Goal: Task Accomplishment & Management: Manage account settings

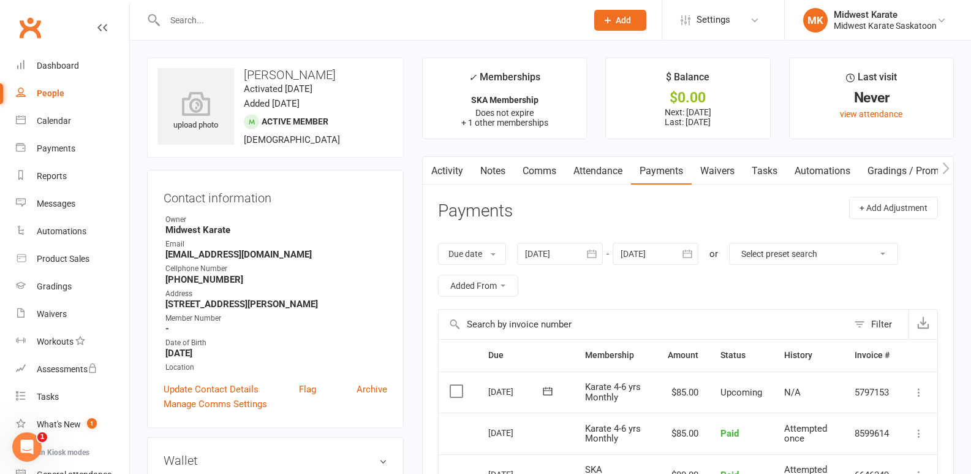
click at [194, 20] on input "text" at bounding box center [369, 20] width 417 height 17
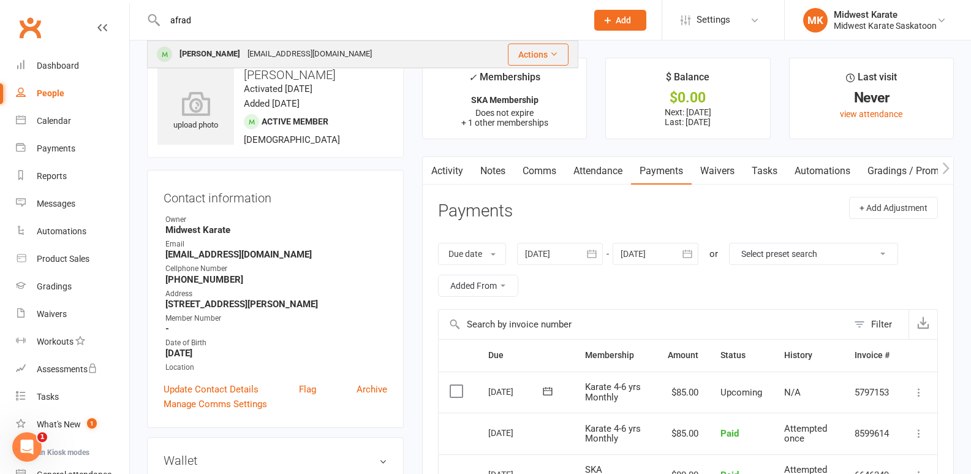
type input "afrad"
click at [182, 52] on div "[PERSON_NAME]" at bounding box center [210, 54] width 68 height 18
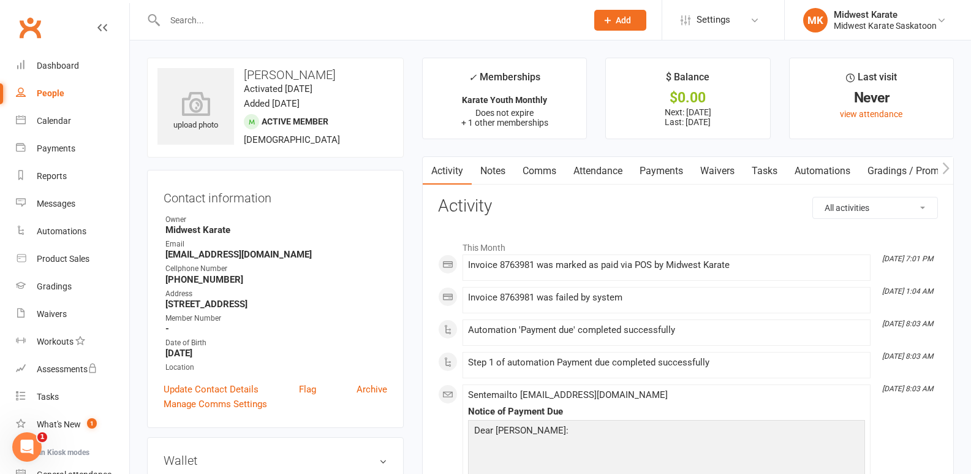
click at [671, 170] on link "Payments" at bounding box center [661, 171] width 61 height 28
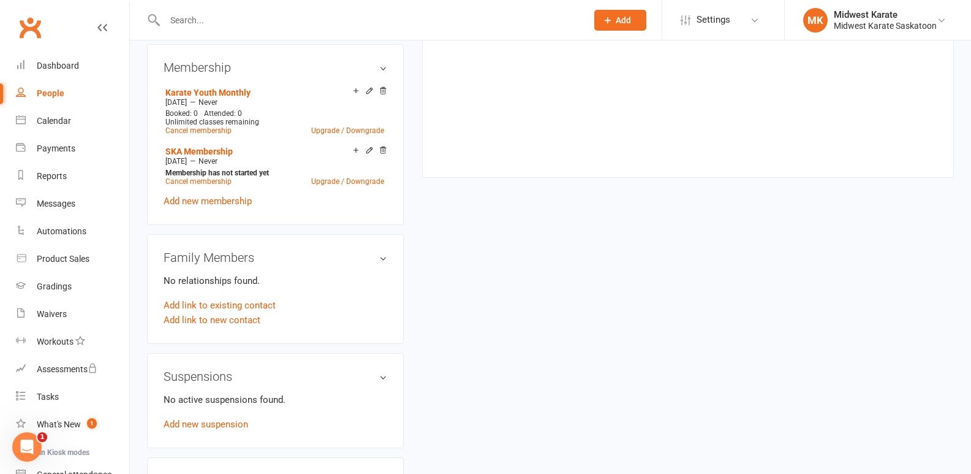
scroll to position [551, 0]
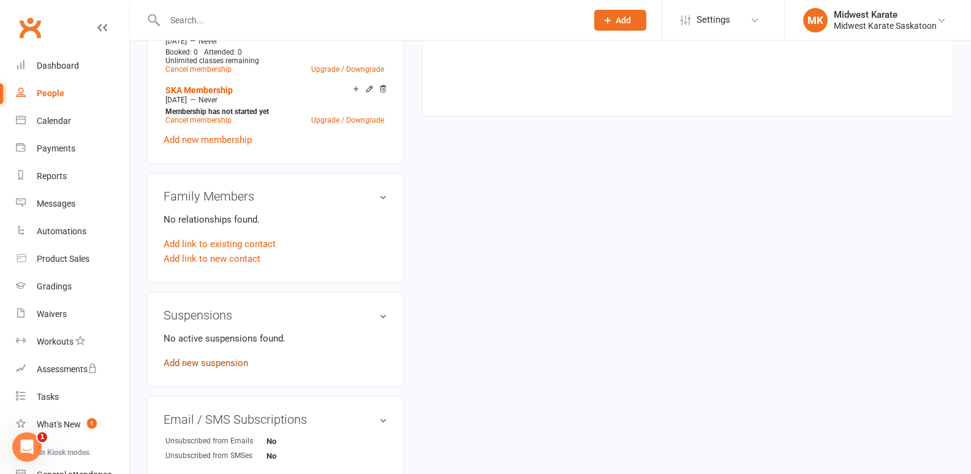
click at [209, 360] on link "Add new suspension" at bounding box center [206, 362] width 85 height 11
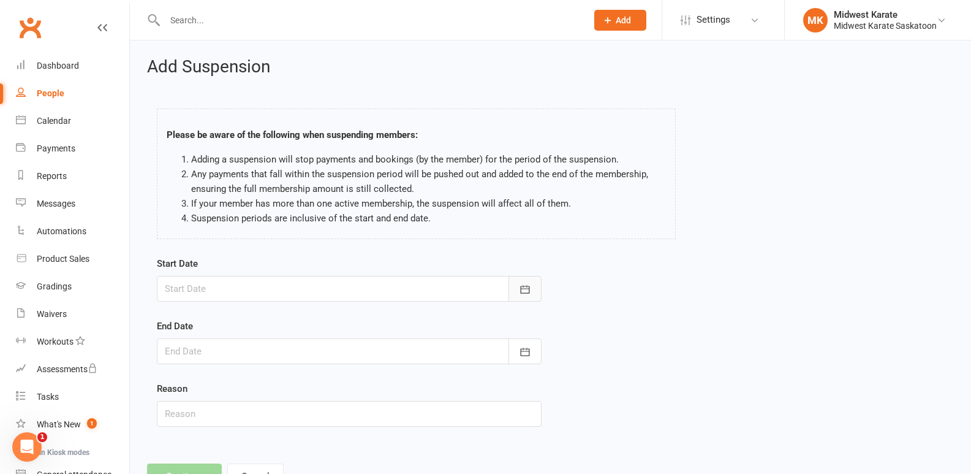
click at [531, 287] on button "button" at bounding box center [524, 289] width 33 height 26
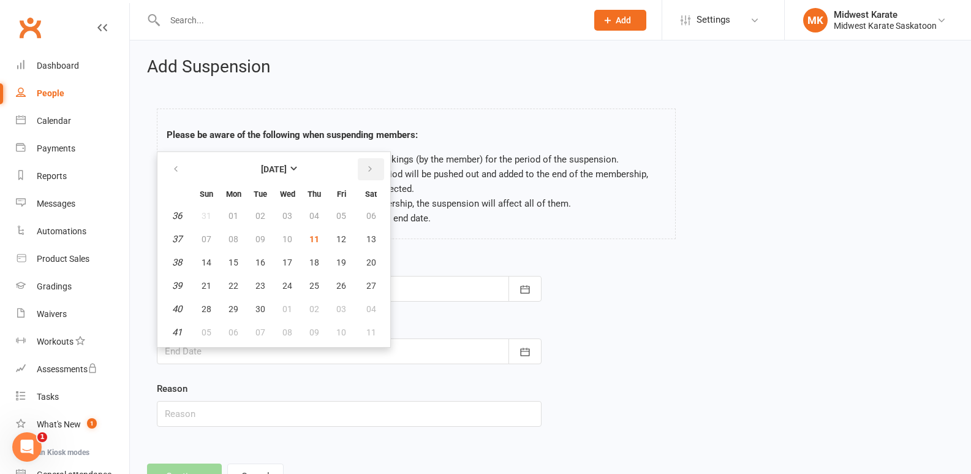
click at [373, 167] on button "button" at bounding box center [371, 169] width 26 height 22
click at [285, 211] on span "01" at bounding box center [287, 216] width 10 height 10
type input "[DATE]"
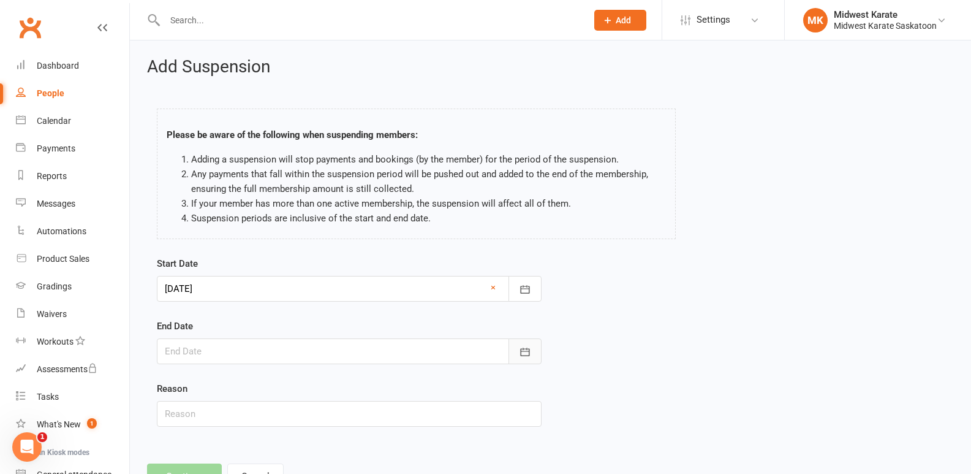
click at [516, 349] on button "button" at bounding box center [524, 351] width 33 height 26
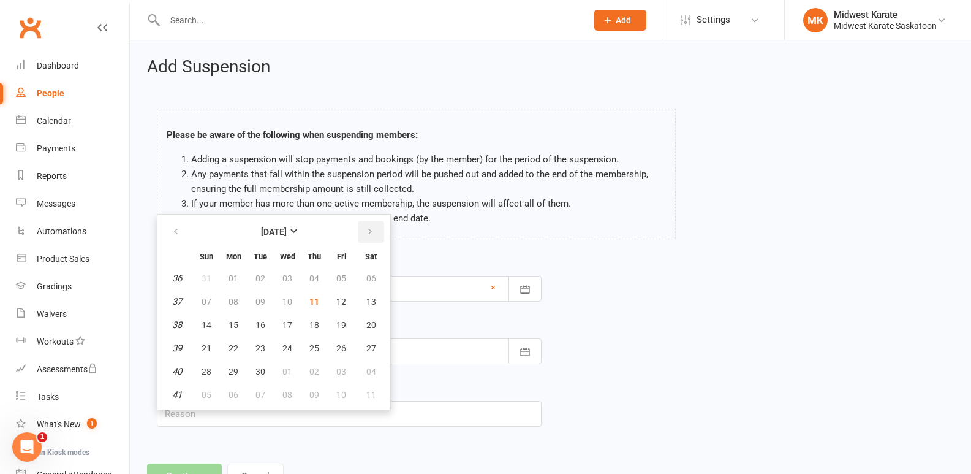
click at [369, 227] on icon "button" at bounding box center [370, 232] width 9 height 10
click at [339, 372] on span "31" at bounding box center [341, 371] width 10 height 10
type input "[DATE]"
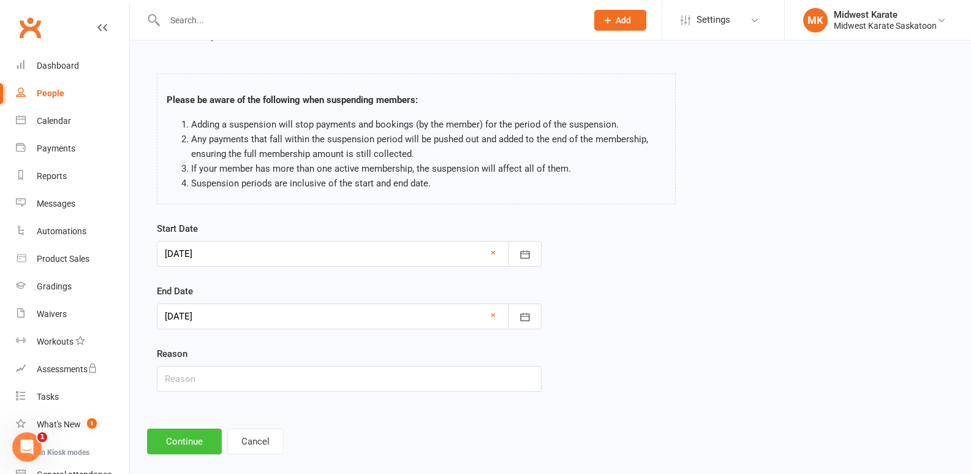
scroll to position [50, 0]
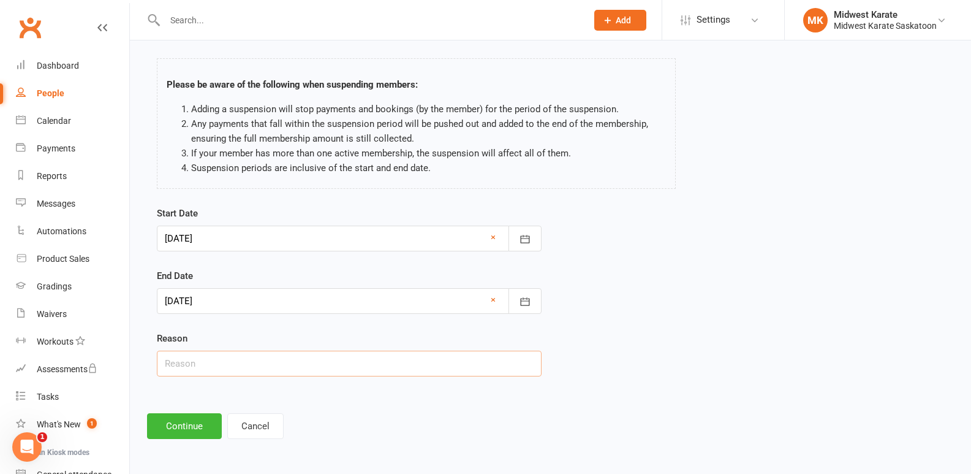
click at [188, 361] on input "text" at bounding box center [349, 363] width 385 height 26
type input "scheduling"
click at [195, 427] on button "Continue" at bounding box center [184, 426] width 75 height 26
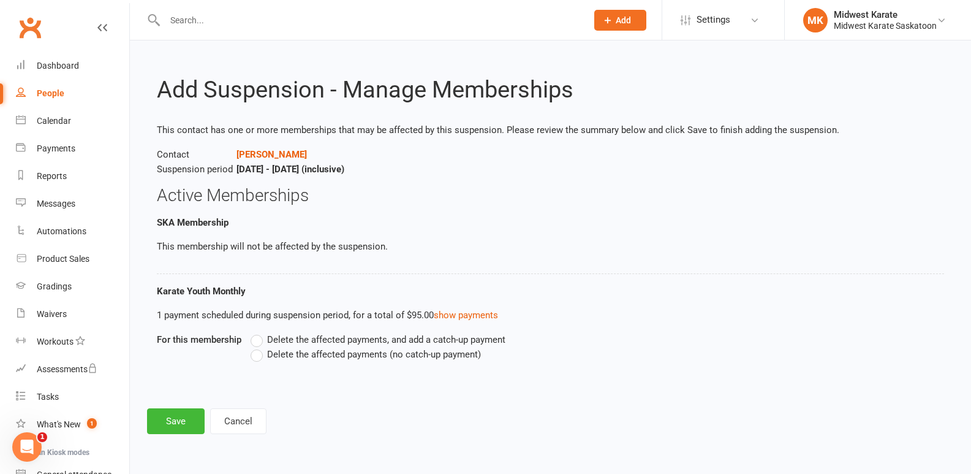
scroll to position [0, 0]
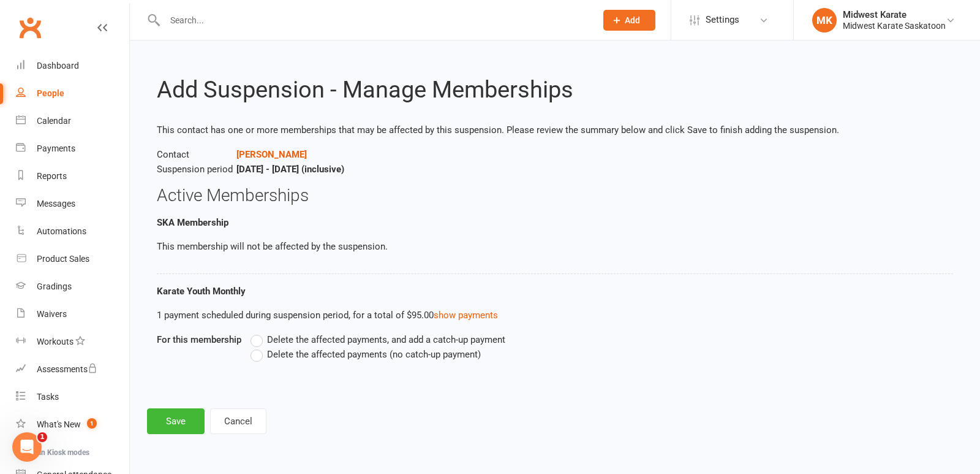
click at [258, 359] on label "Delete the affected payments (no catch-up payment)" at bounding box center [366, 354] width 230 height 15
click at [258, 347] on input "Delete the affected payments (no catch-up payment)" at bounding box center [255, 347] width 8 height 0
click at [172, 425] on button "Save" at bounding box center [176, 421] width 58 height 26
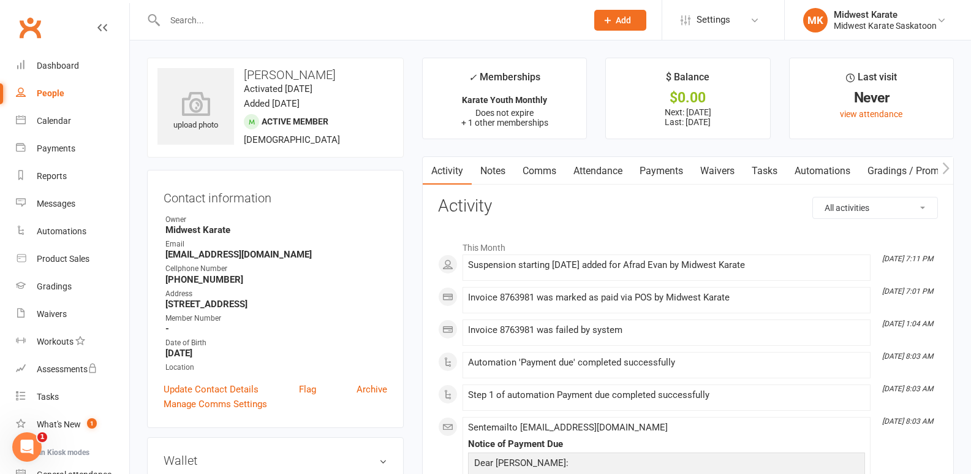
click at [181, 15] on input "text" at bounding box center [369, 20] width 417 height 17
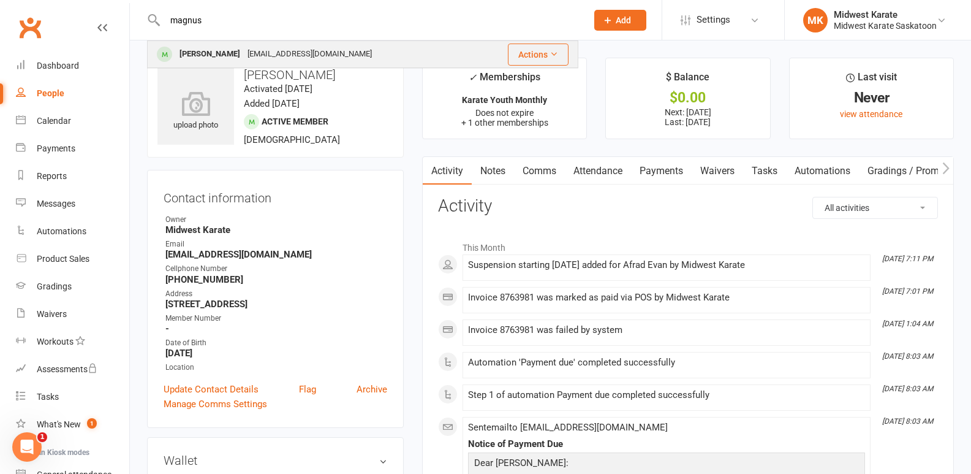
type input "magnus"
click at [191, 55] on div "[PERSON_NAME]" at bounding box center [210, 54] width 68 height 18
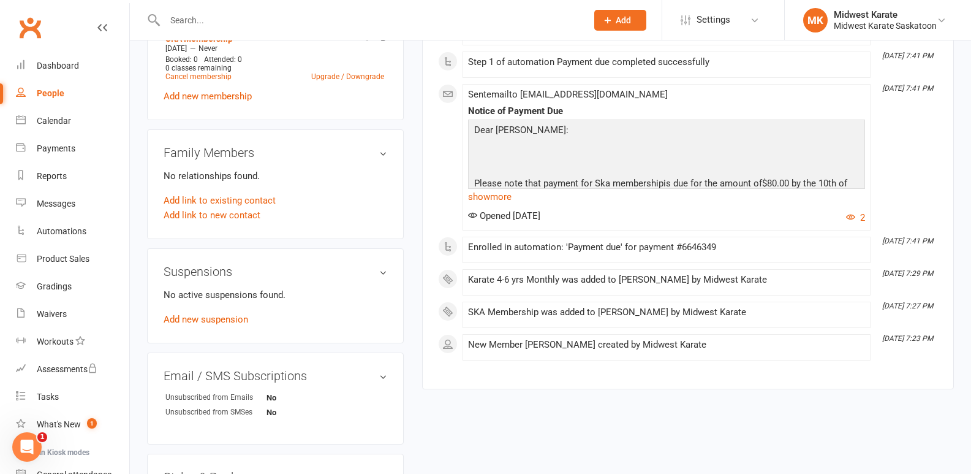
scroll to position [674, 0]
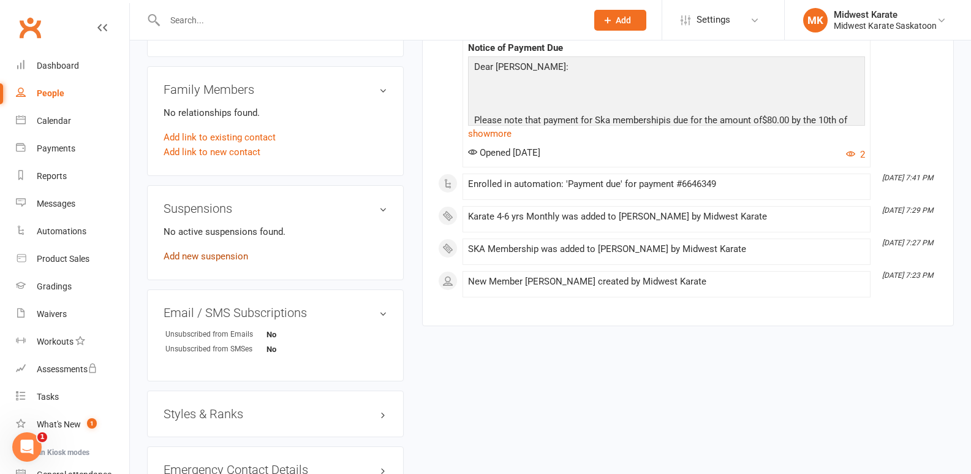
click at [211, 251] on link "Add new suspension" at bounding box center [206, 256] width 85 height 11
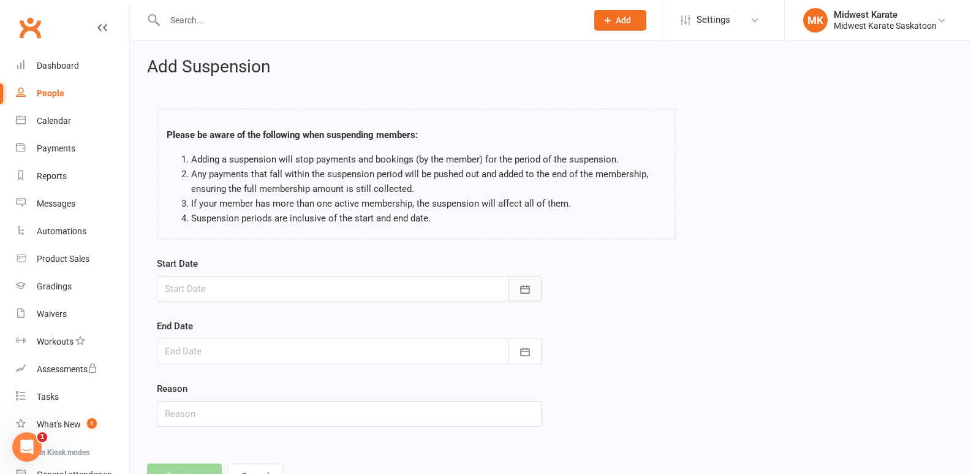
click at [527, 294] on icon "button" at bounding box center [525, 289] width 12 height 12
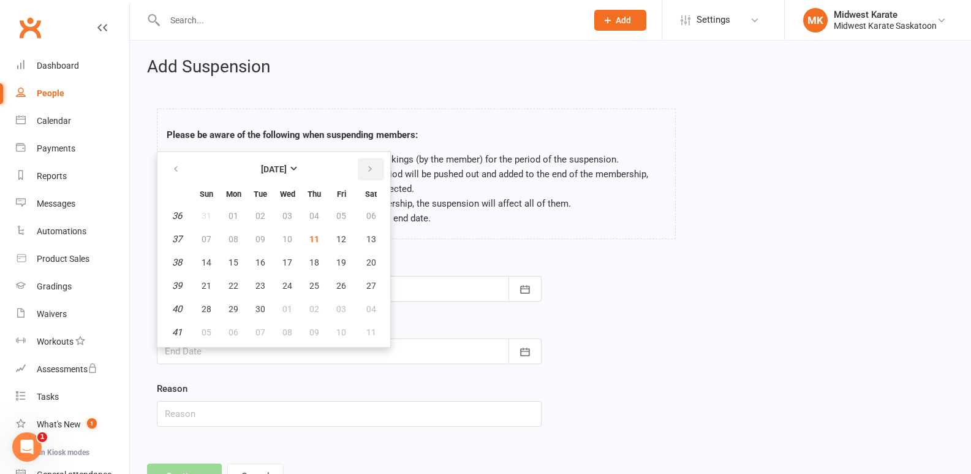
click at [364, 168] on button "button" at bounding box center [371, 169] width 26 height 22
click at [279, 216] on button "01" at bounding box center [287, 216] width 26 height 22
type input "[DATE]"
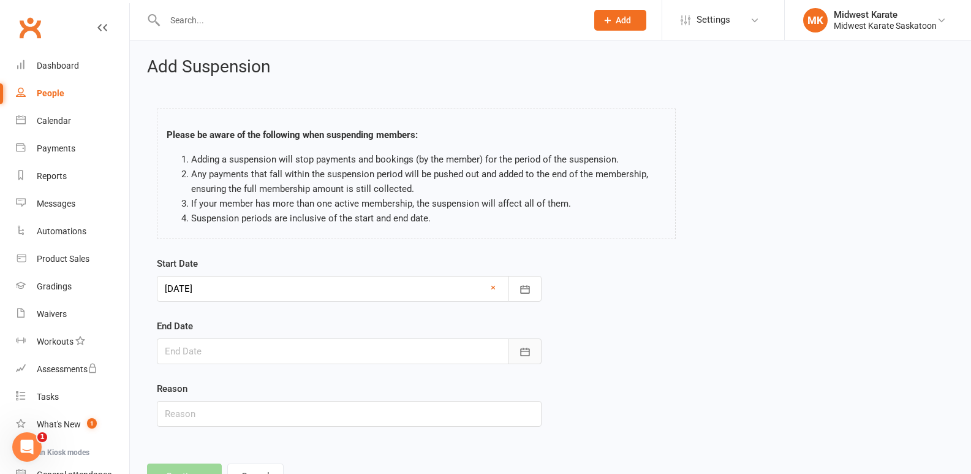
click at [530, 354] on icon "button" at bounding box center [525, 351] width 12 height 12
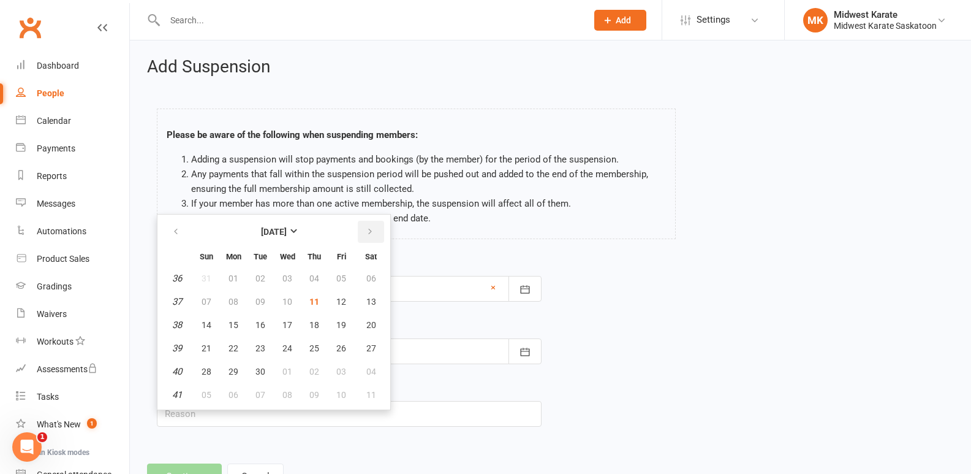
click at [369, 227] on icon "button" at bounding box center [370, 232] width 9 height 10
click at [287, 370] on span "31" at bounding box center [287, 371] width 10 height 10
type input "[DATE]"
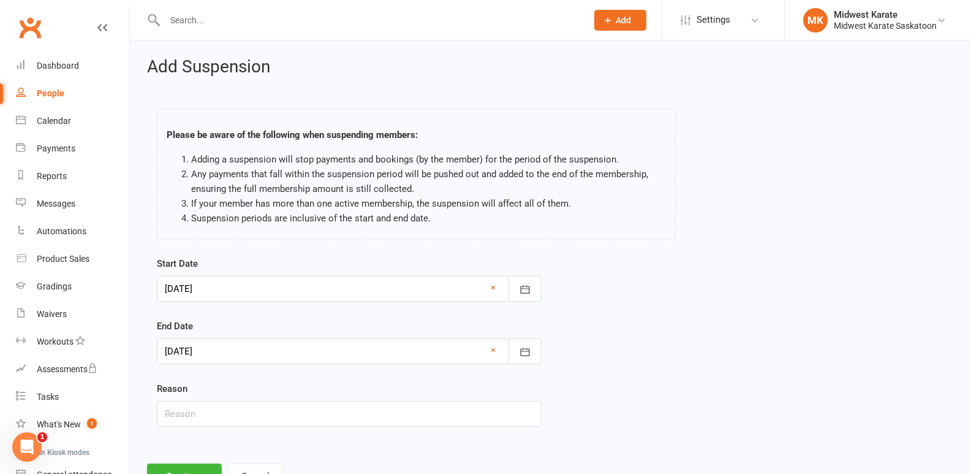
scroll to position [50, 0]
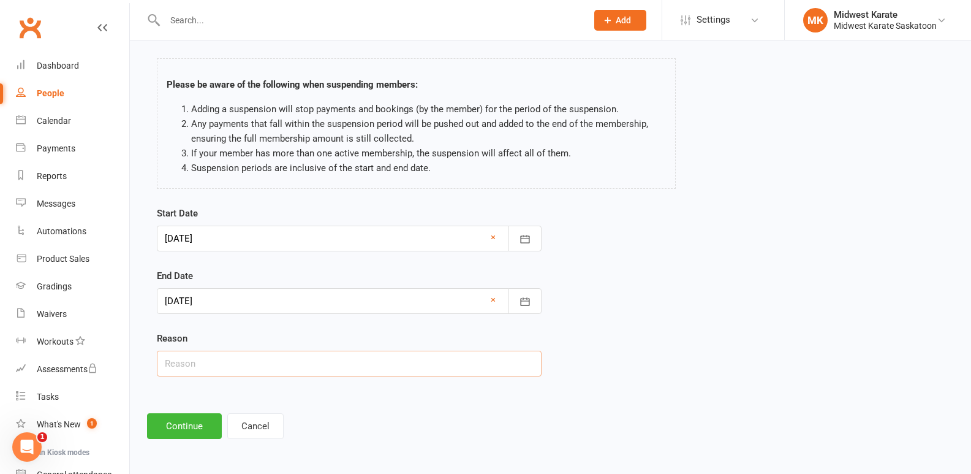
click at [209, 361] on input "text" at bounding box center [349, 363] width 385 height 26
type input "school activities"
click at [194, 427] on button "Continue" at bounding box center [184, 426] width 75 height 26
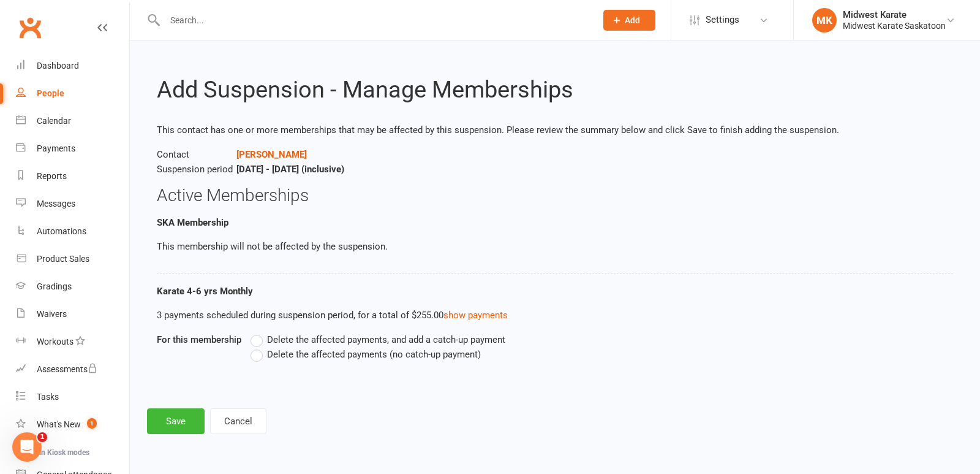
click at [257, 353] on label "Delete the affected payments (no catch-up payment)" at bounding box center [366, 354] width 230 height 15
click at [257, 347] on input "Delete the affected payments (no catch-up payment)" at bounding box center [255, 347] width 8 height 0
click at [184, 414] on button "Save" at bounding box center [176, 421] width 58 height 26
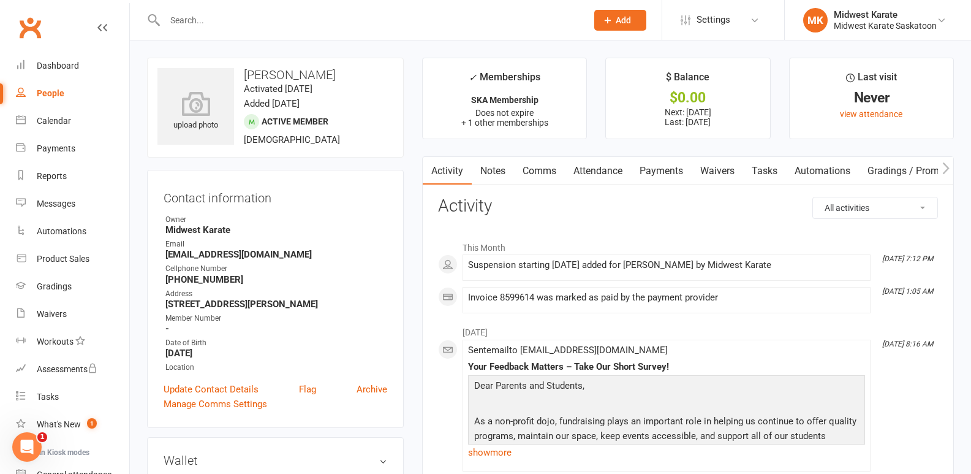
click at [671, 172] on link "Payments" at bounding box center [661, 171] width 61 height 28
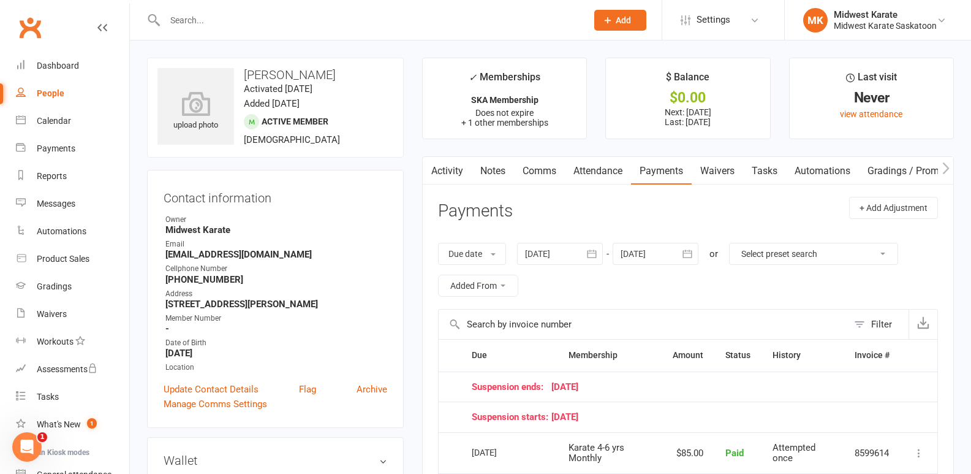
scroll to position [61, 0]
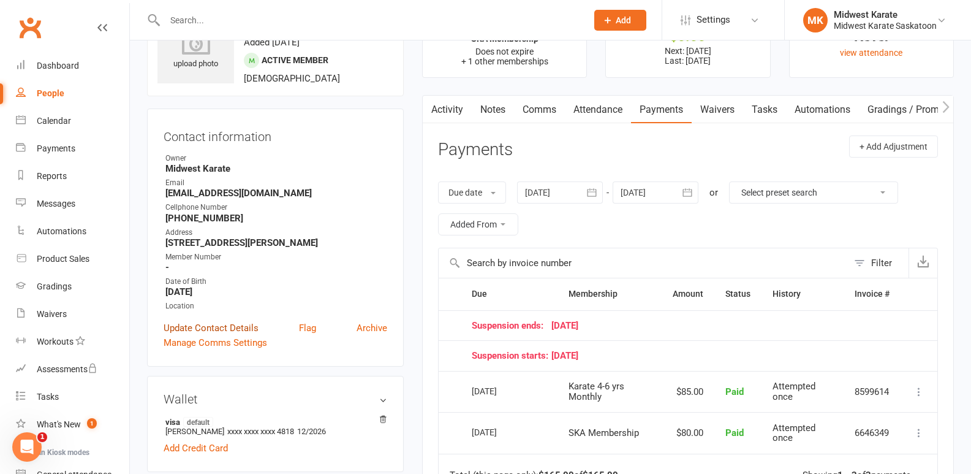
click at [229, 329] on link "Update Contact Details" at bounding box center [211, 327] width 95 height 15
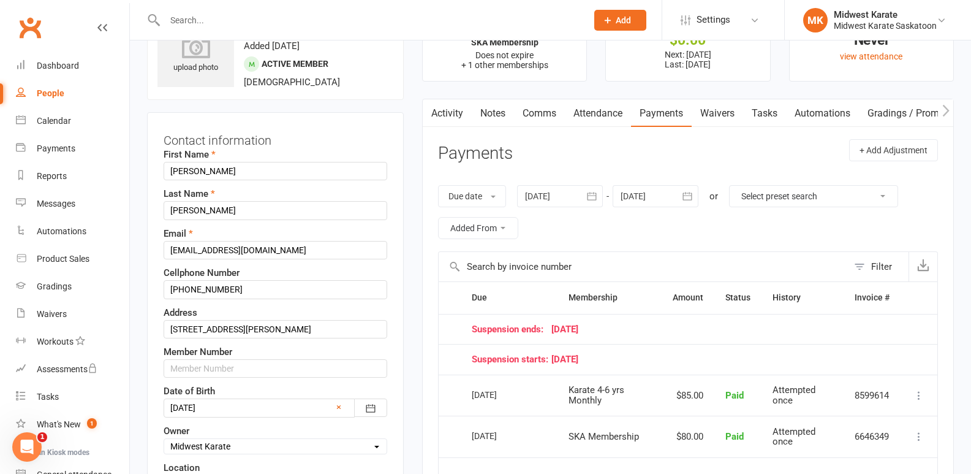
scroll to position [119, 0]
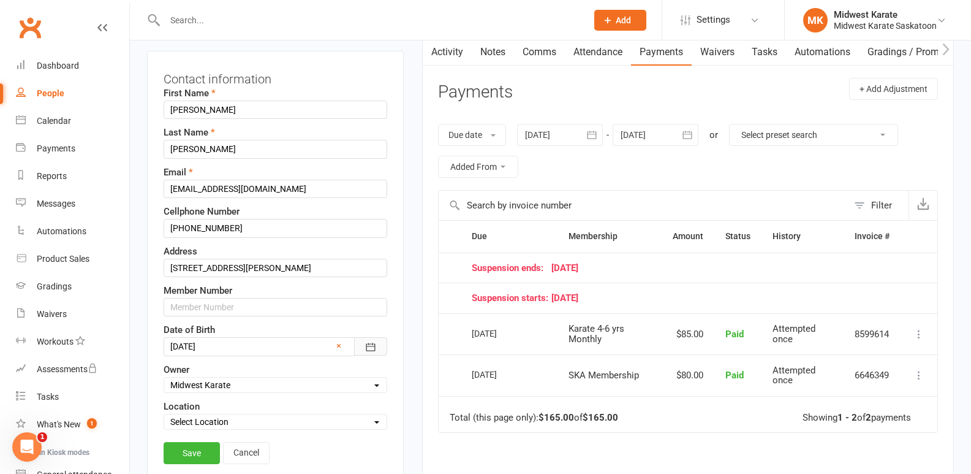
click at [381, 347] on button "button" at bounding box center [370, 346] width 33 height 18
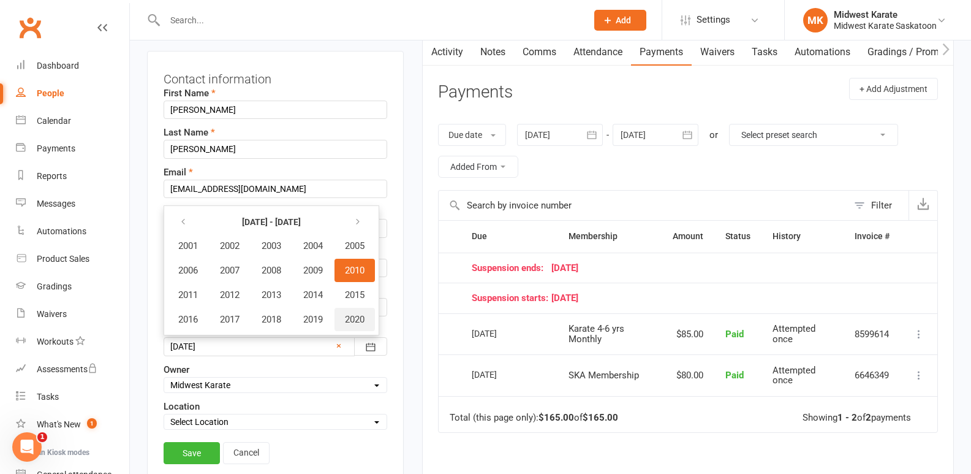
click at [359, 320] on span "2020" at bounding box center [355, 319] width 20 height 11
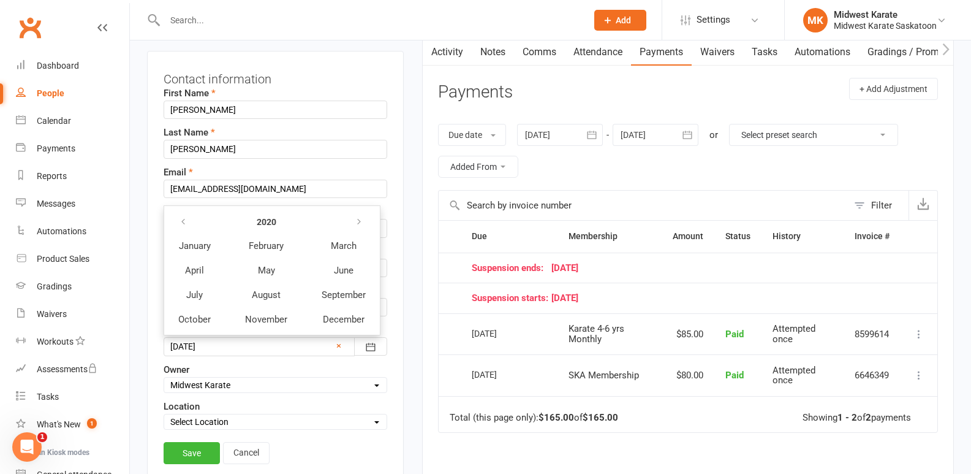
click at [402, 318] on div "Contact information First Name [PERSON_NAME] Last Name [PERSON_NAME] Email [EMA…" at bounding box center [275, 269] width 257 height 436
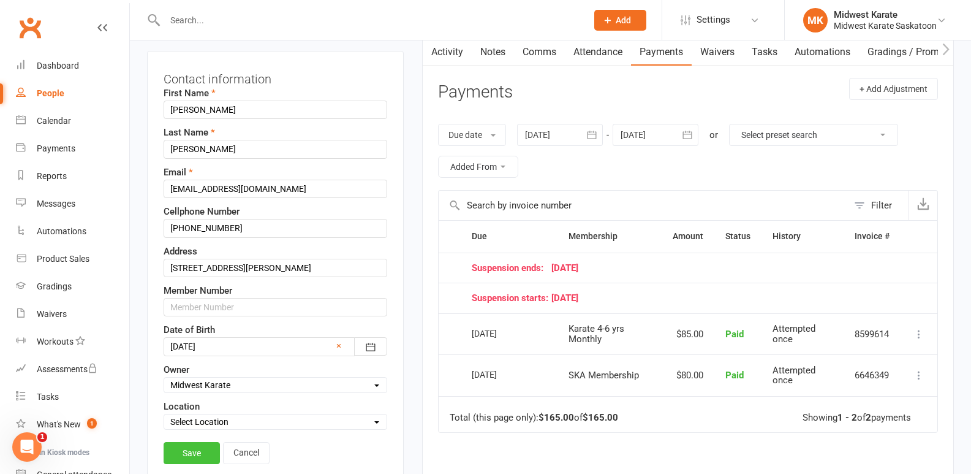
click at [192, 453] on link "Save" at bounding box center [192, 453] width 56 height 22
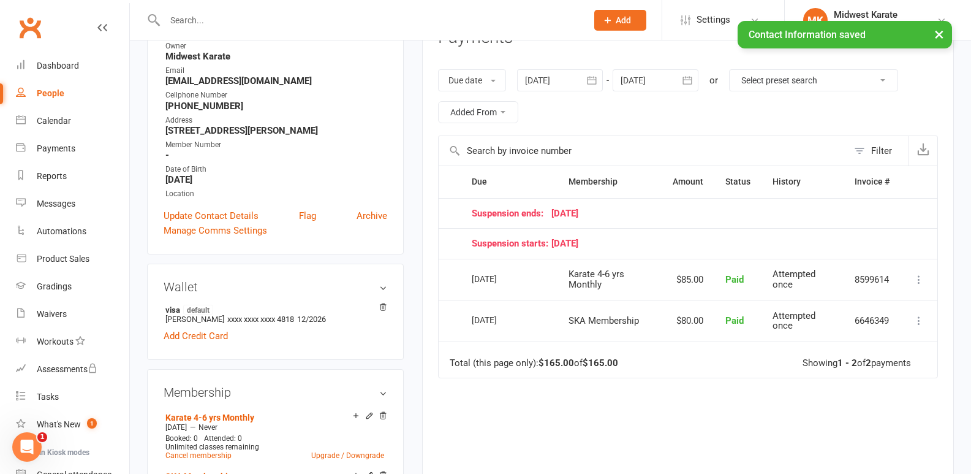
scroll to position [184, 0]
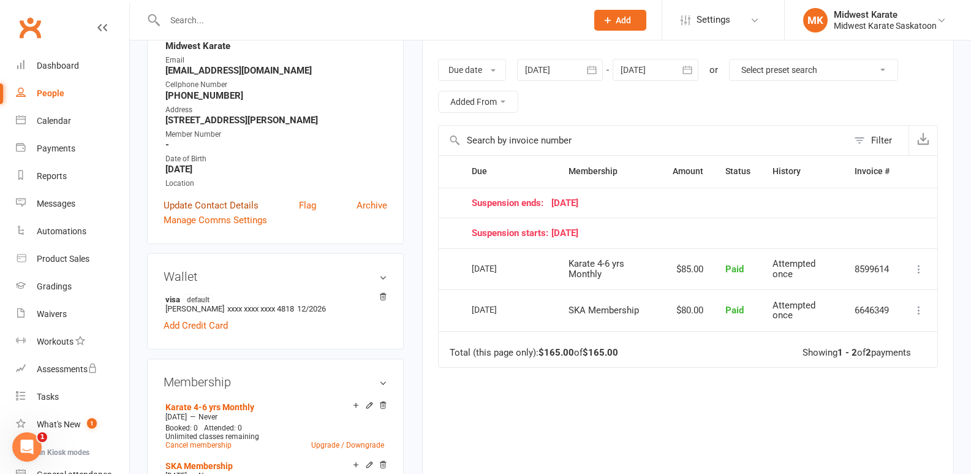
click at [211, 203] on link "Update Contact Details" at bounding box center [211, 205] width 95 height 15
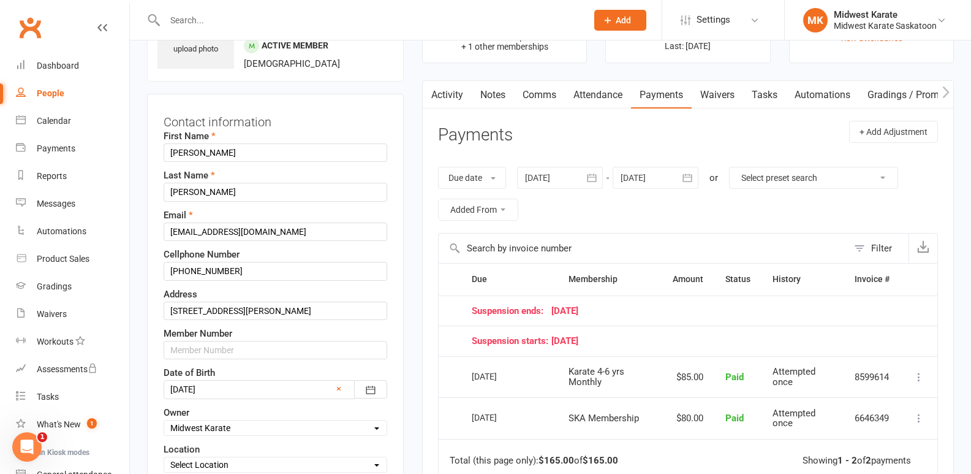
scroll to position [58, 0]
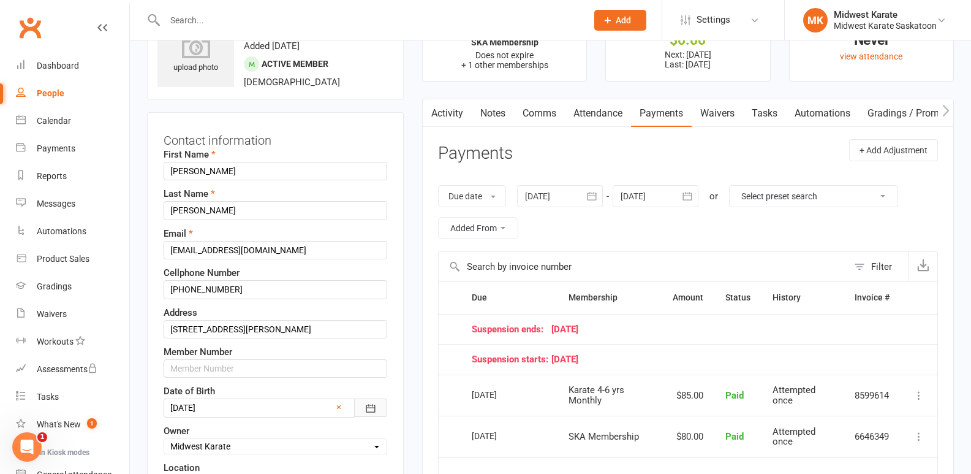
click at [368, 406] on icon "button" at bounding box center [370, 408] width 12 height 12
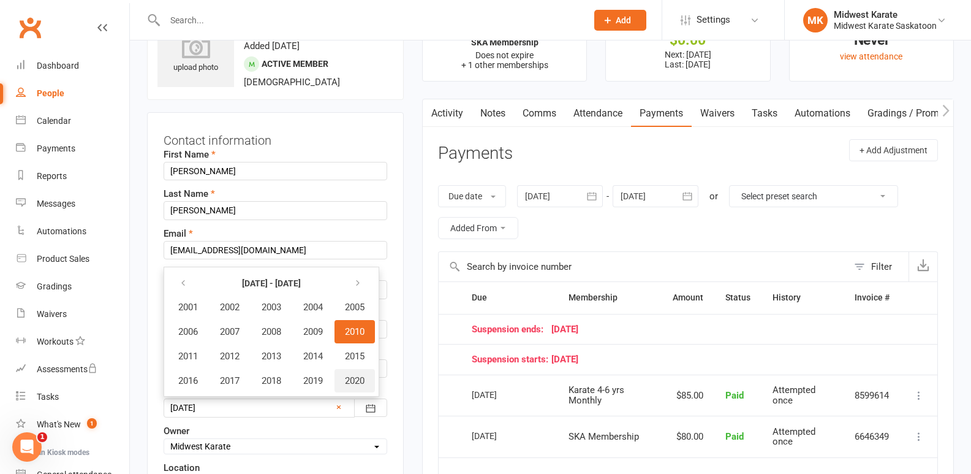
click at [364, 382] on span "2020" at bounding box center [355, 380] width 20 height 11
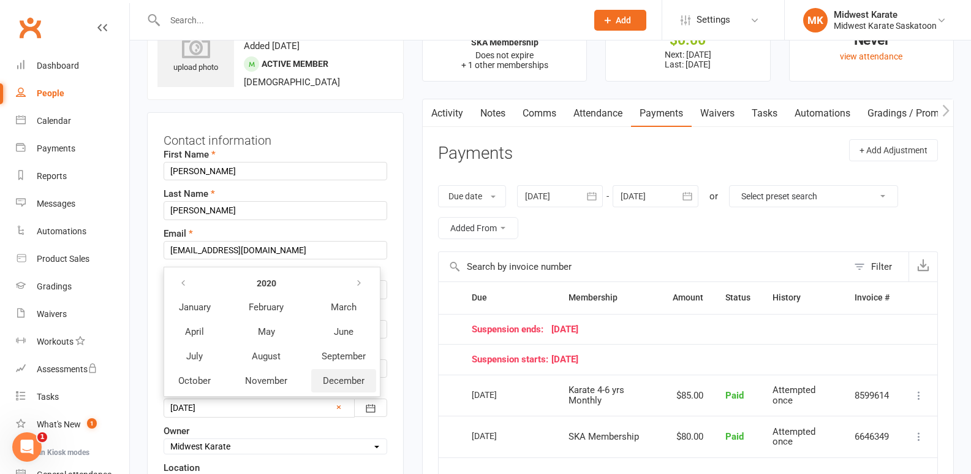
click at [342, 380] on span "December" at bounding box center [344, 380] width 42 height 11
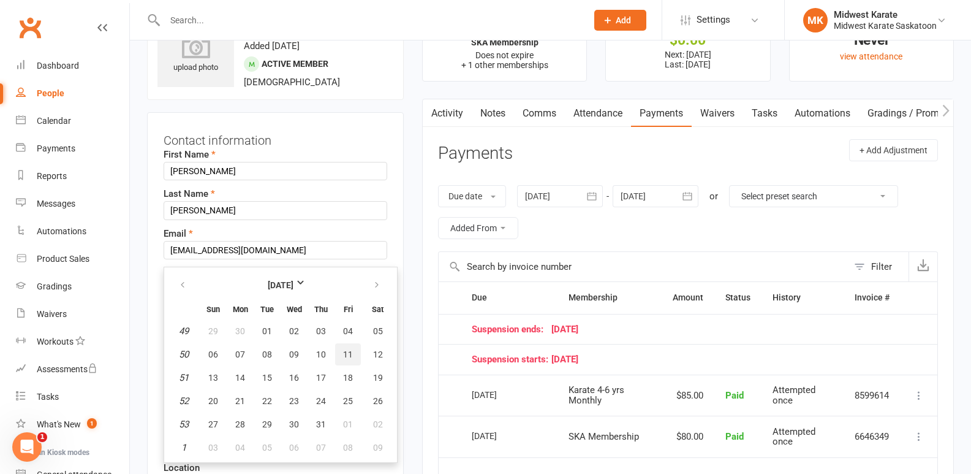
click at [350, 357] on span "11" at bounding box center [348, 354] width 10 height 10
type input "[DATE]"
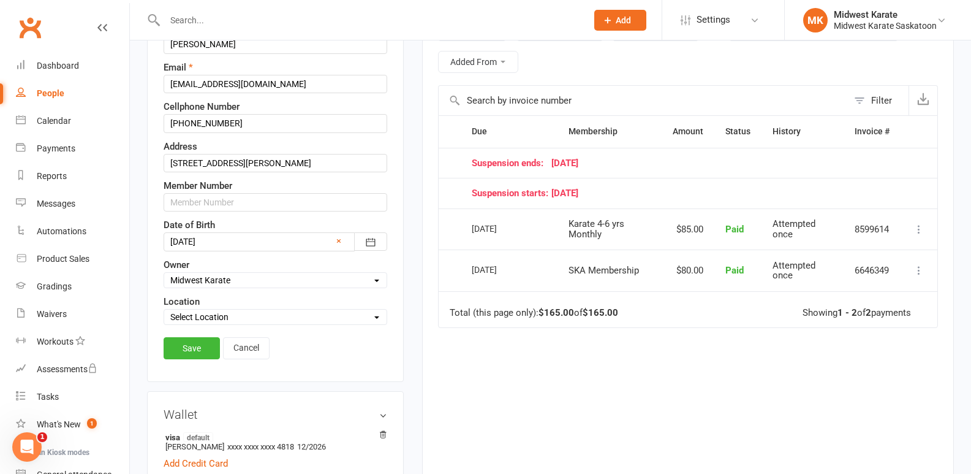
scroll to position [241, 0]
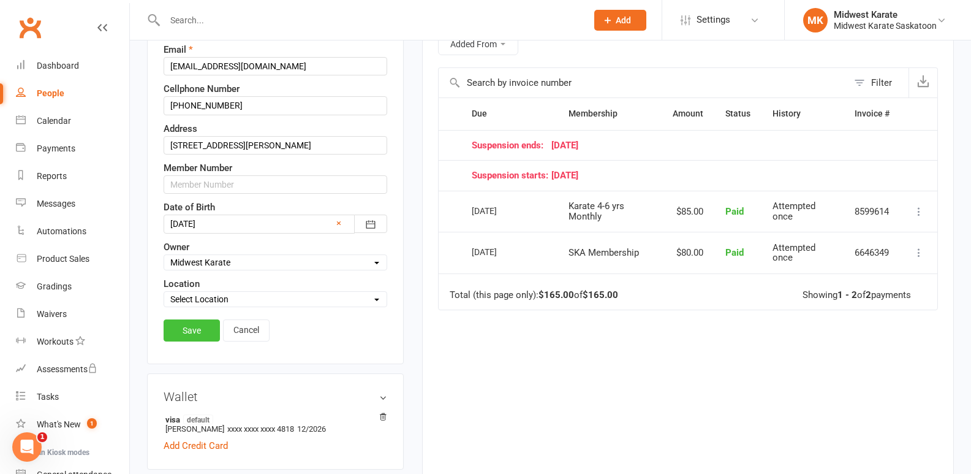
click at [193, 337] on link "Save" at bounding box center [192, 330] width 56 height 22
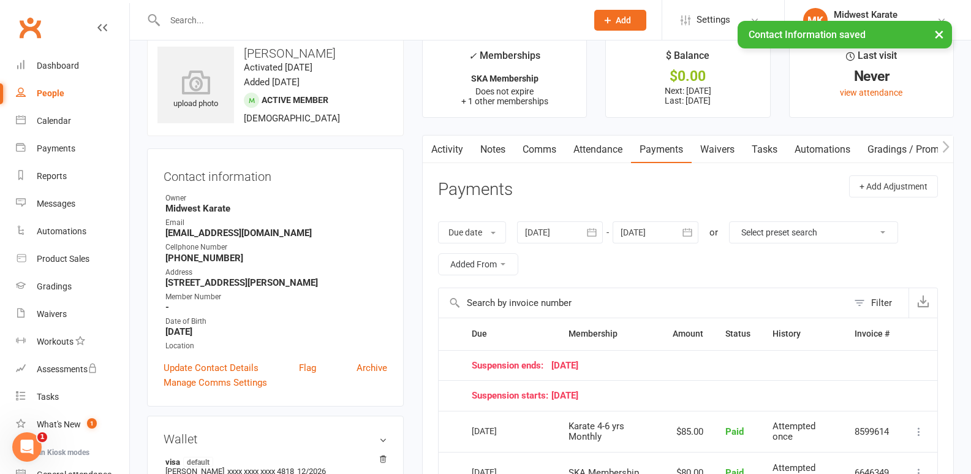
scroll to position [0, 0]
